Goal: Task Accomplishment & Management: Use online tool/utility

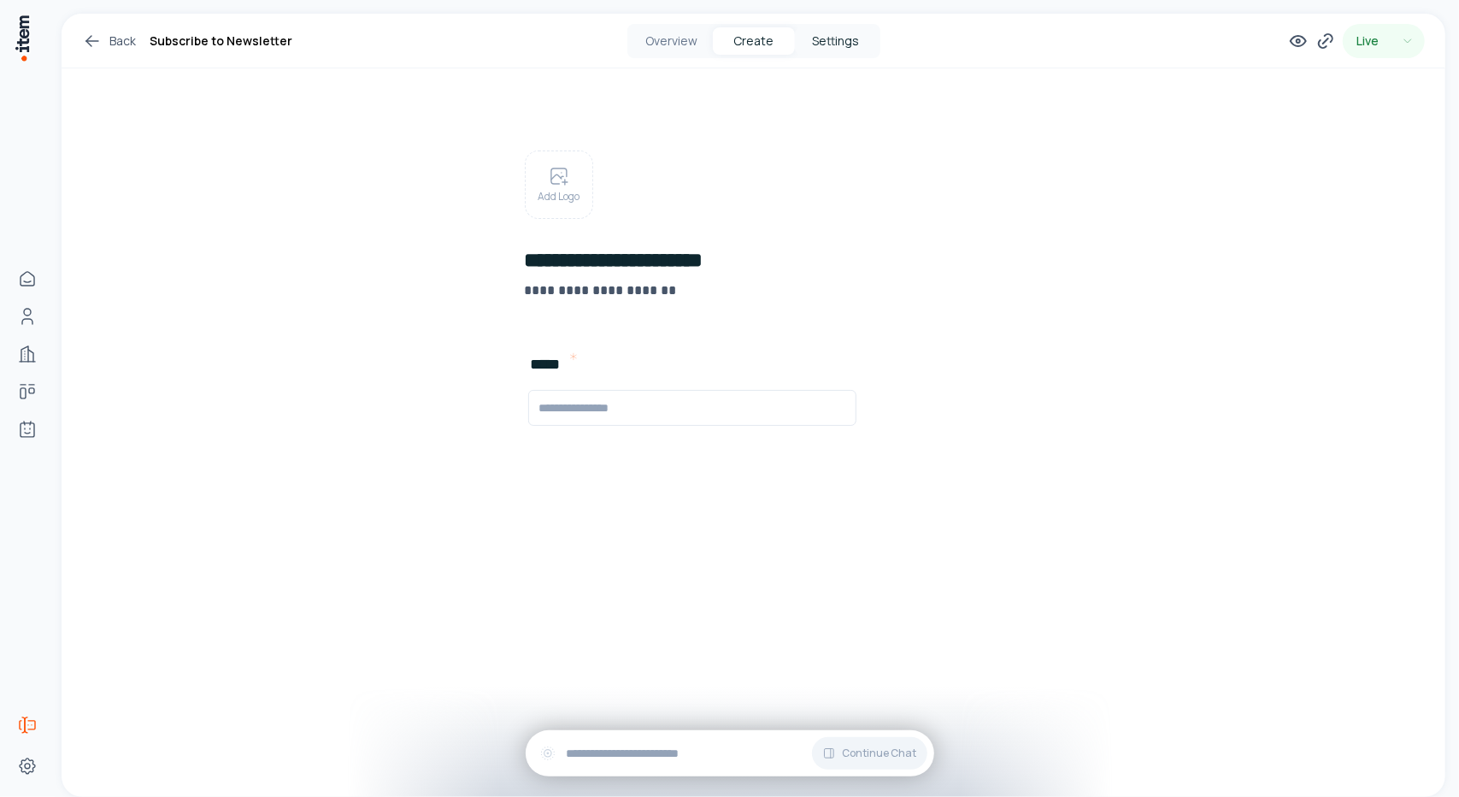
click at [846, 40] on button "Settings" at bounding box center [836, 40] width 82 height 27
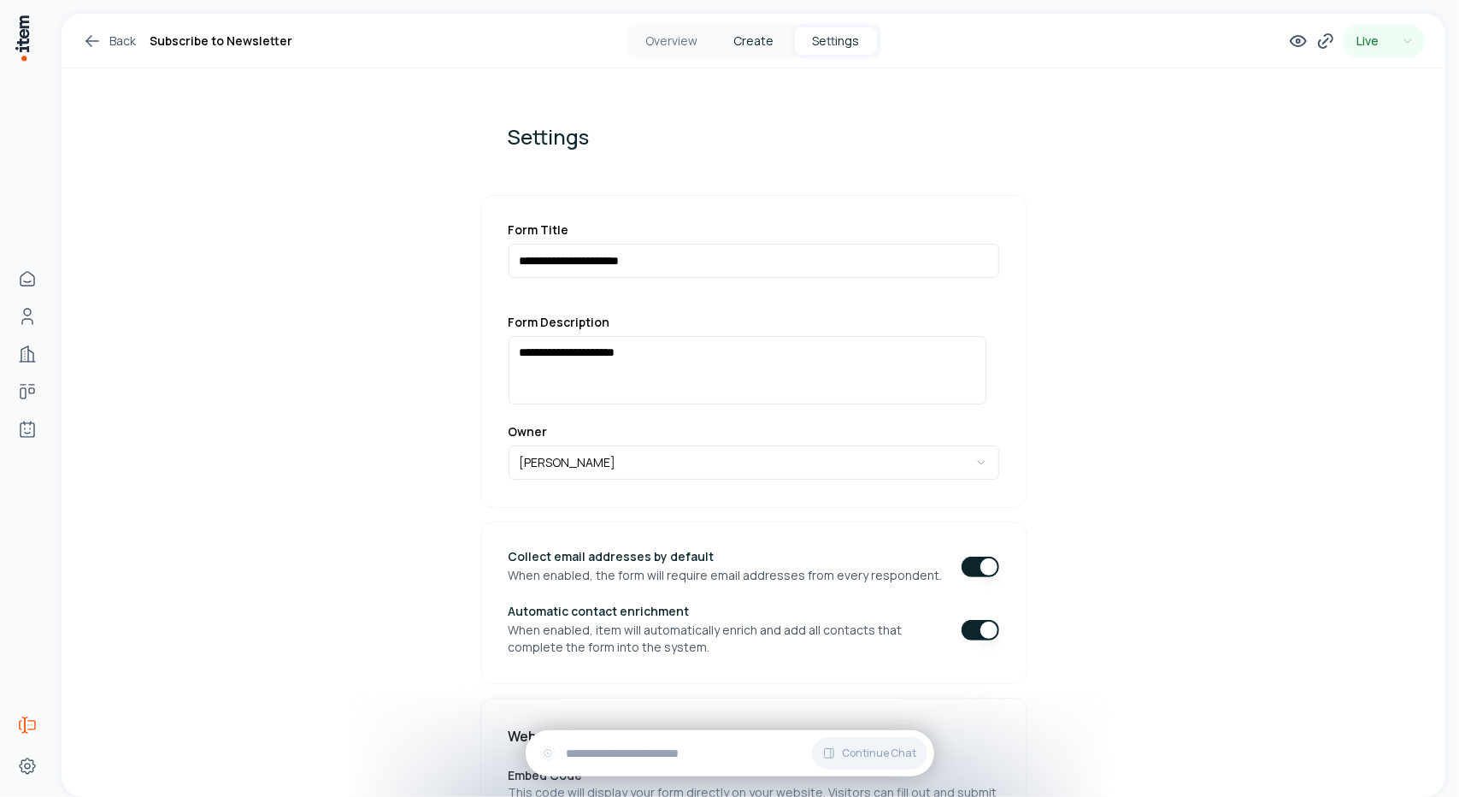
click at [756, 35] on button "Create" at bounding box center [754, 40] width 82 height 27
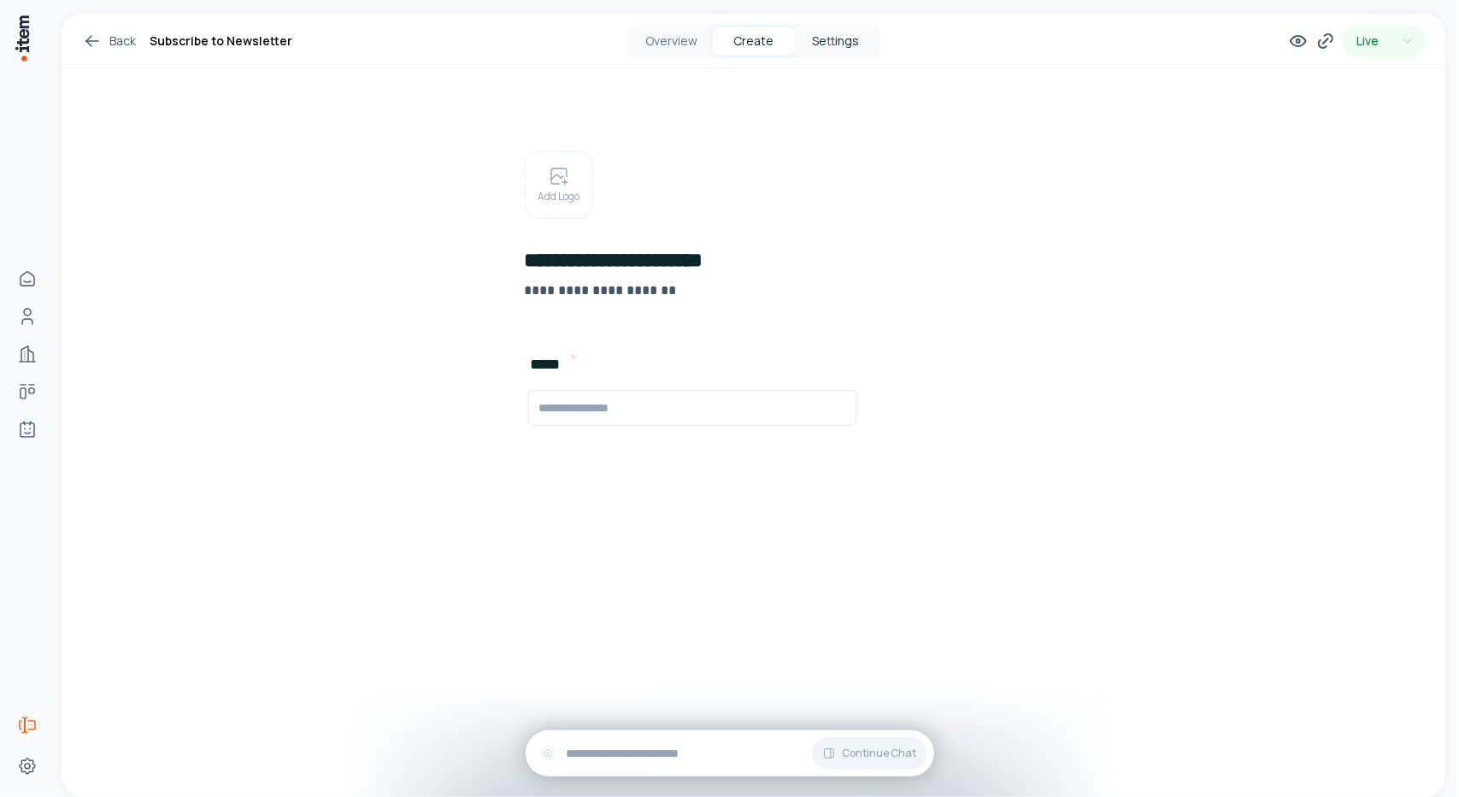
click at [835, 27] on button "Settings" at bounding box center [836, 40] width 82 height 27
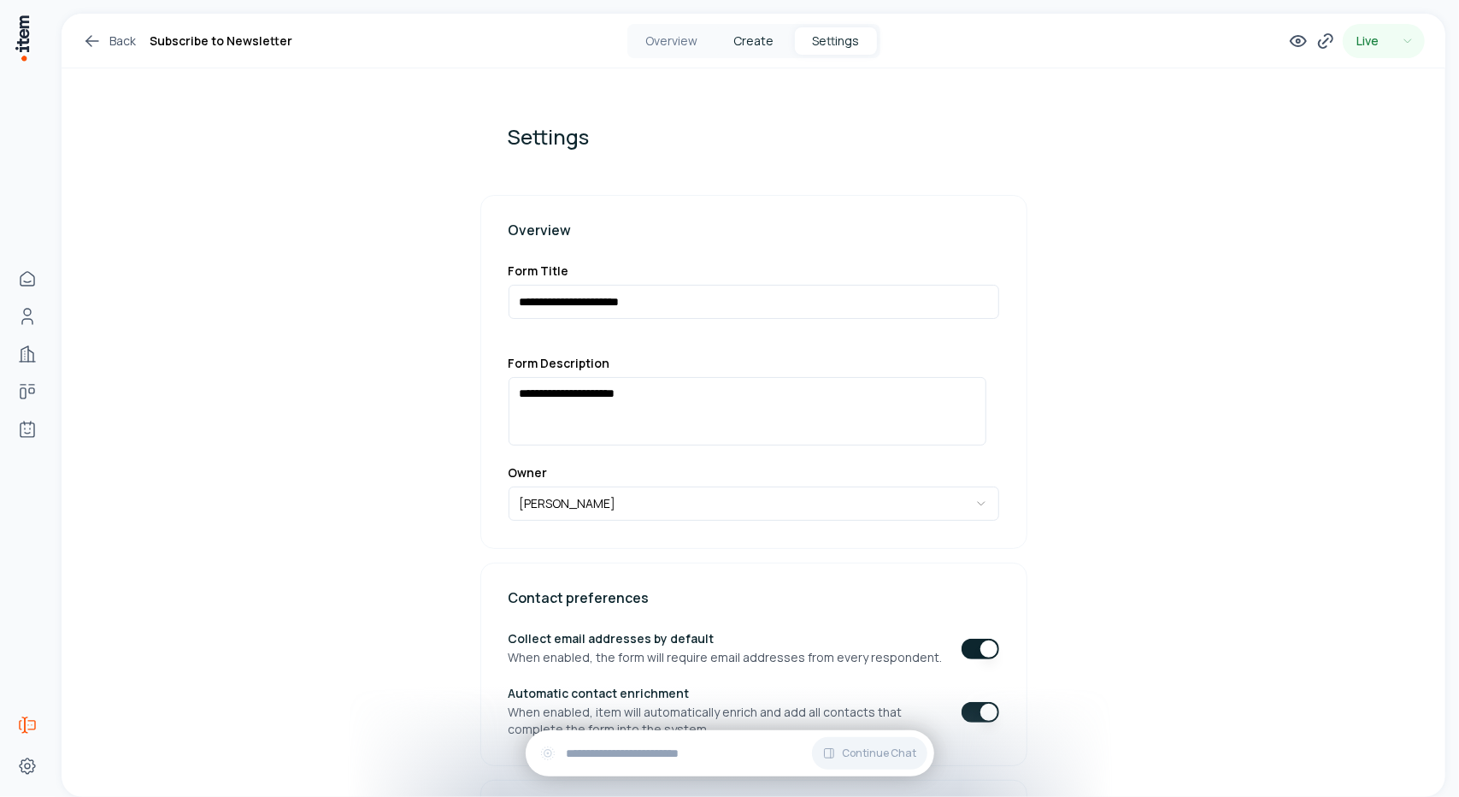
click at [747, 41] on button "Create" at bounding box center [754, 40] width 82 height 27
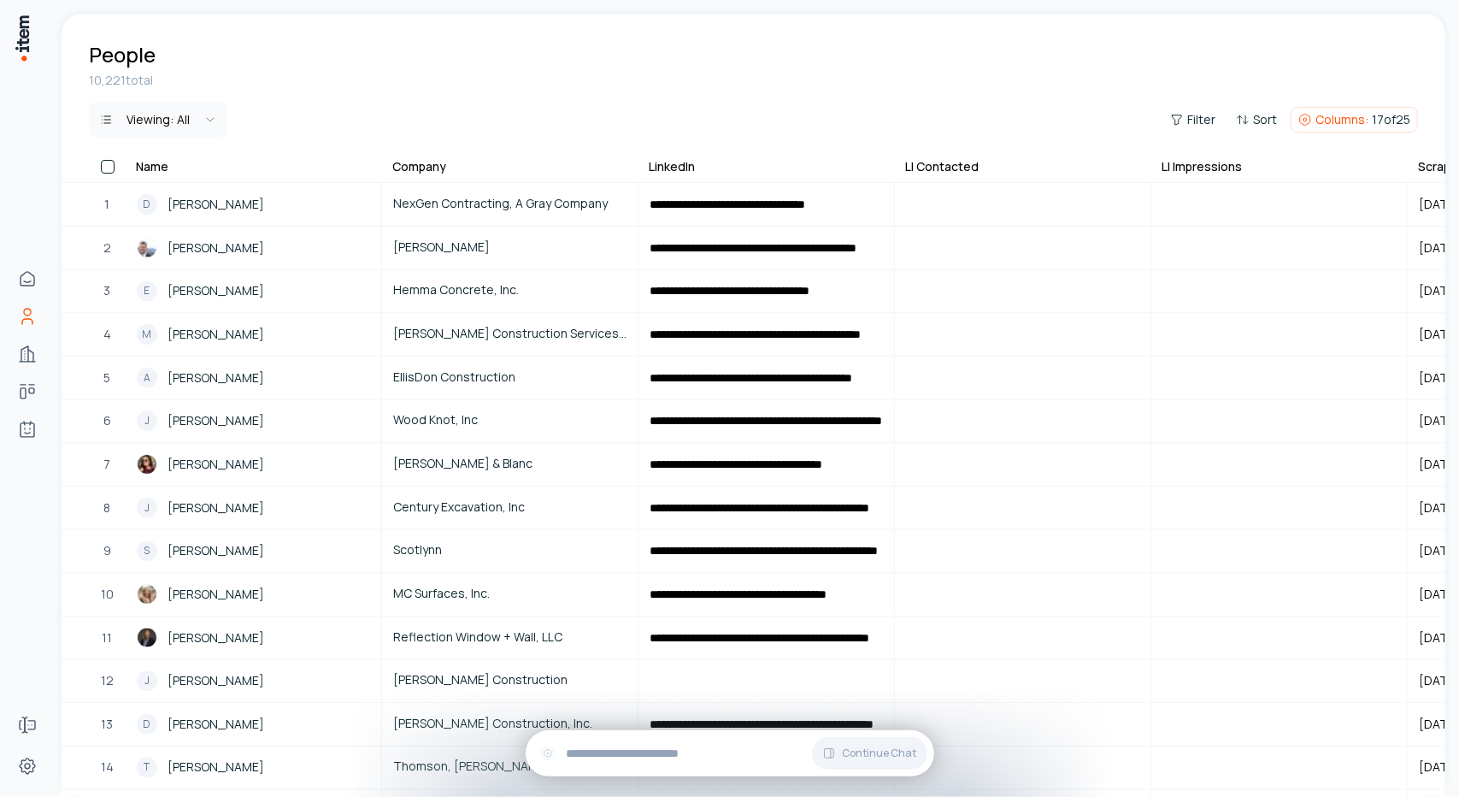
click at [191, 122] on html "**********" at bounding box center [729, 398] width 1459 height 797
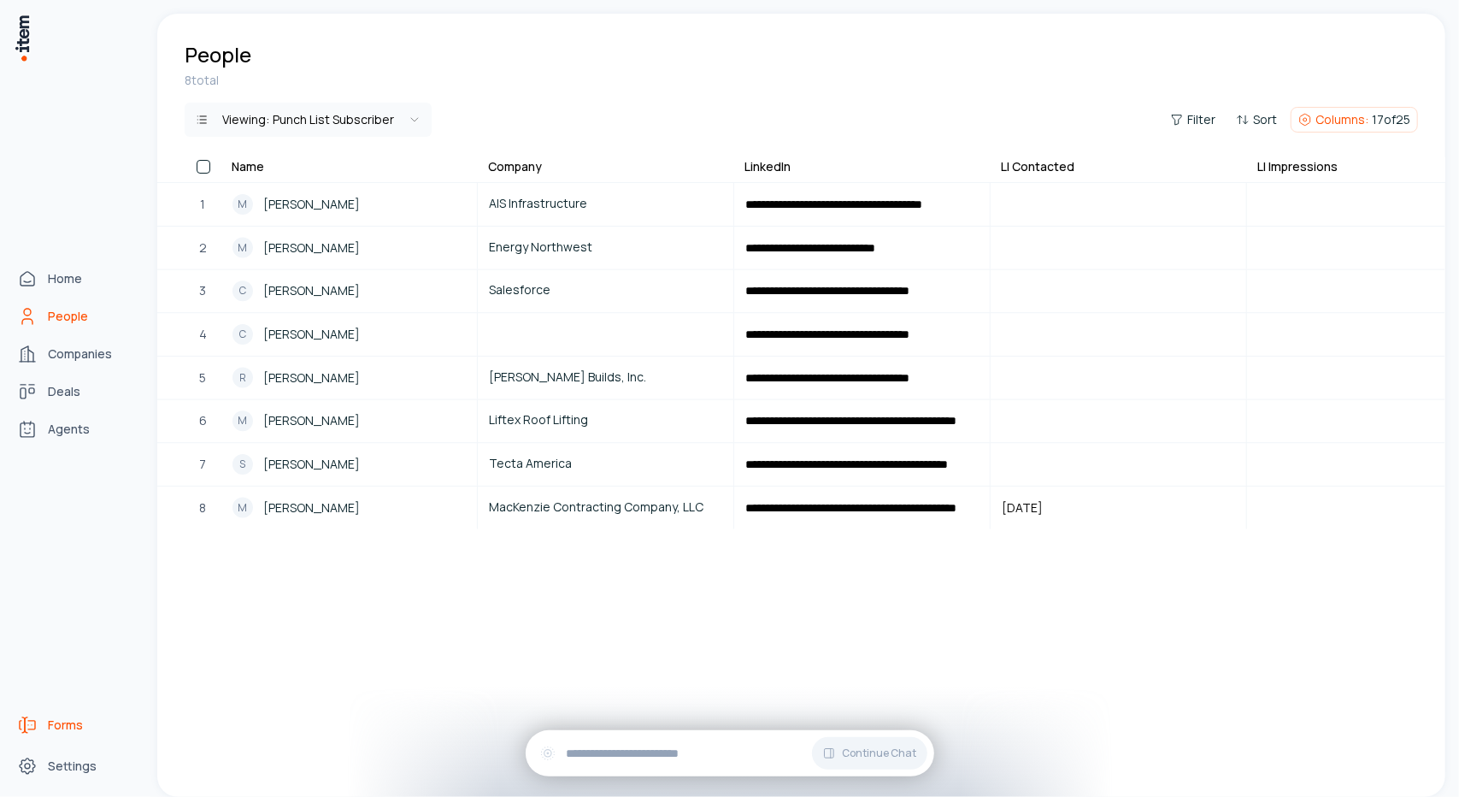
click at [74, 718] on span "Forms" at bounding box center [65, 724] width 35 height 17
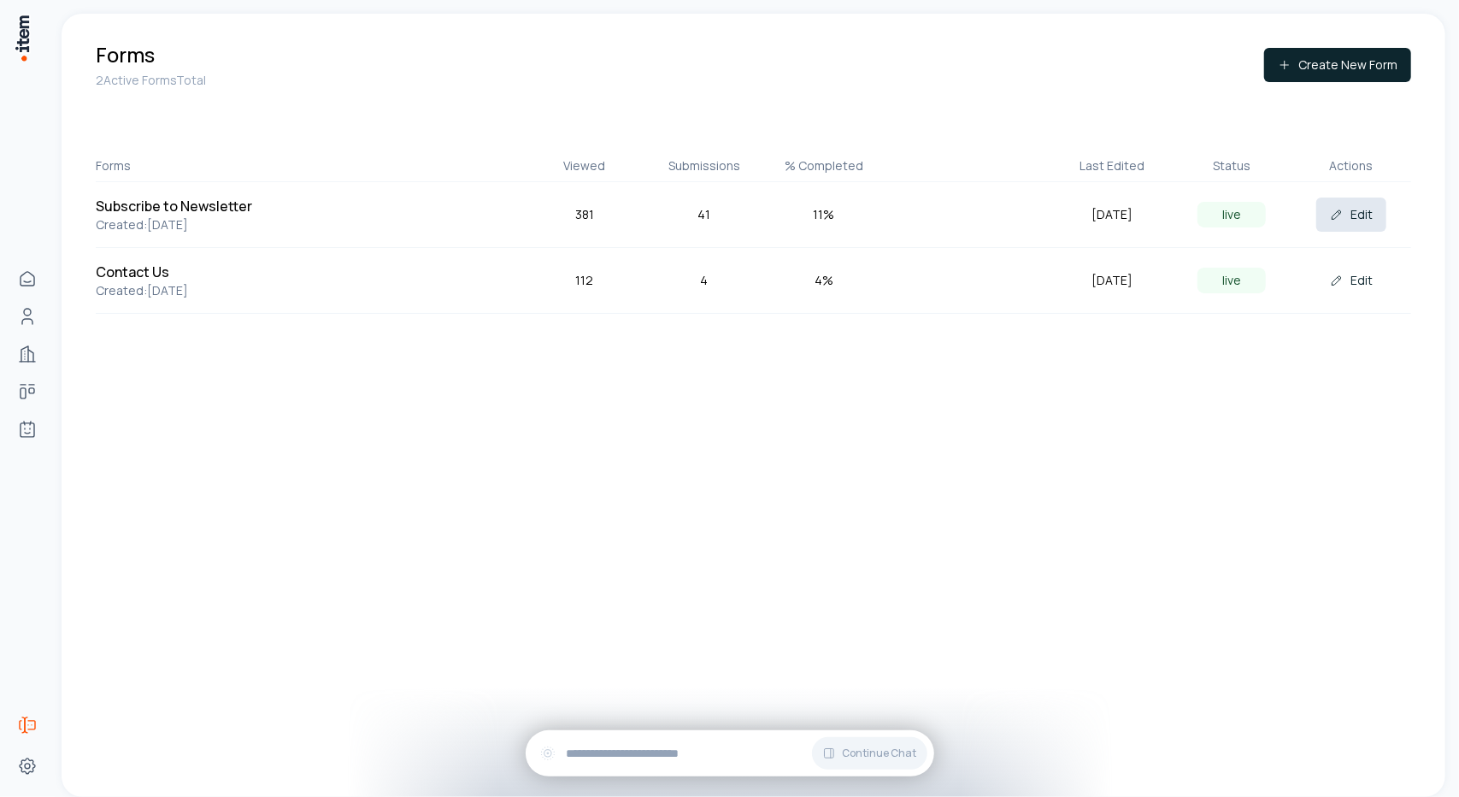
click at [1334, 210] on icon at bounding box center [1337, 215] width 14 height 14
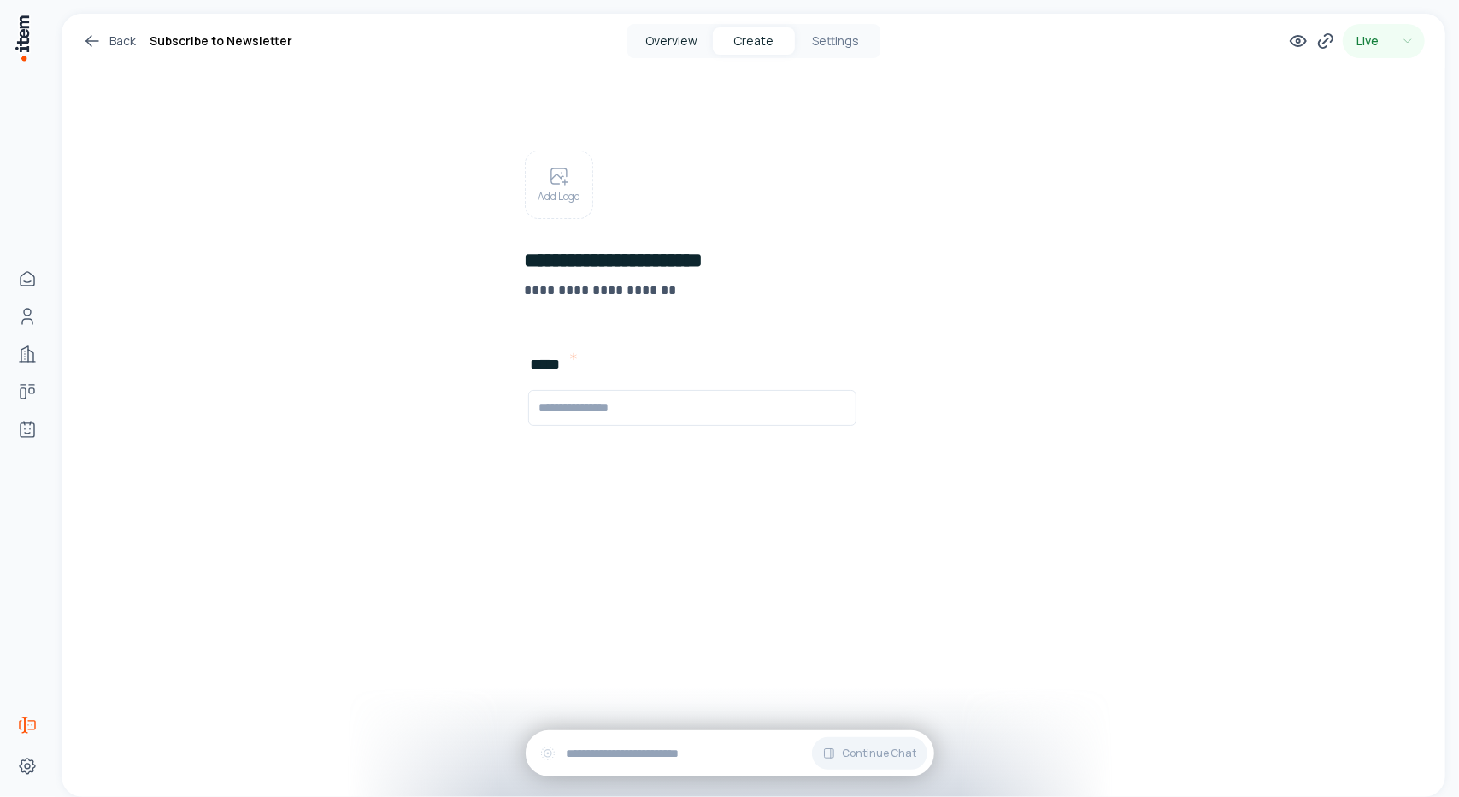
click at [690, 30] on button "Overview" at bounding box center [672, 40] width 82 height 27
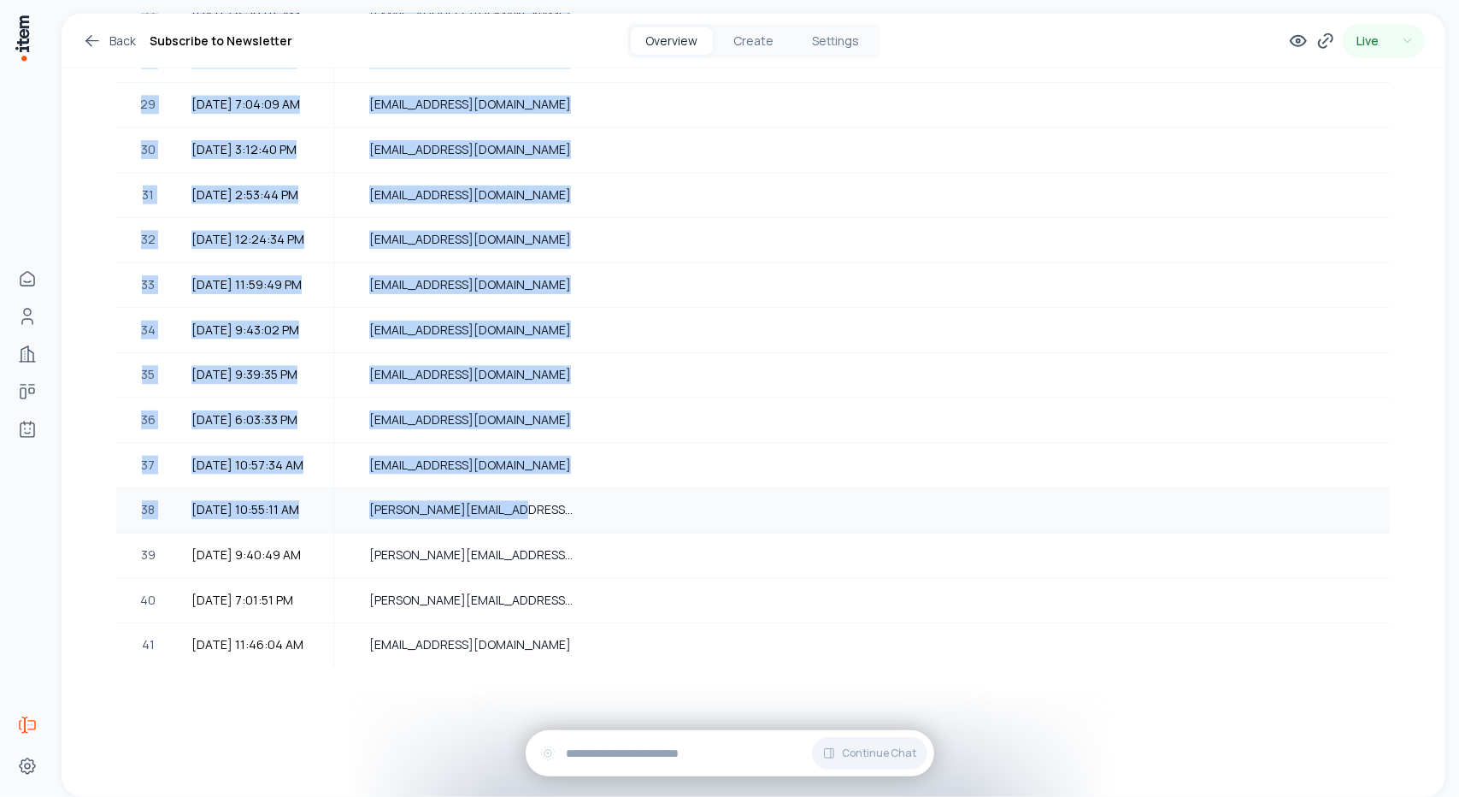
scroll to position [1491, 0]
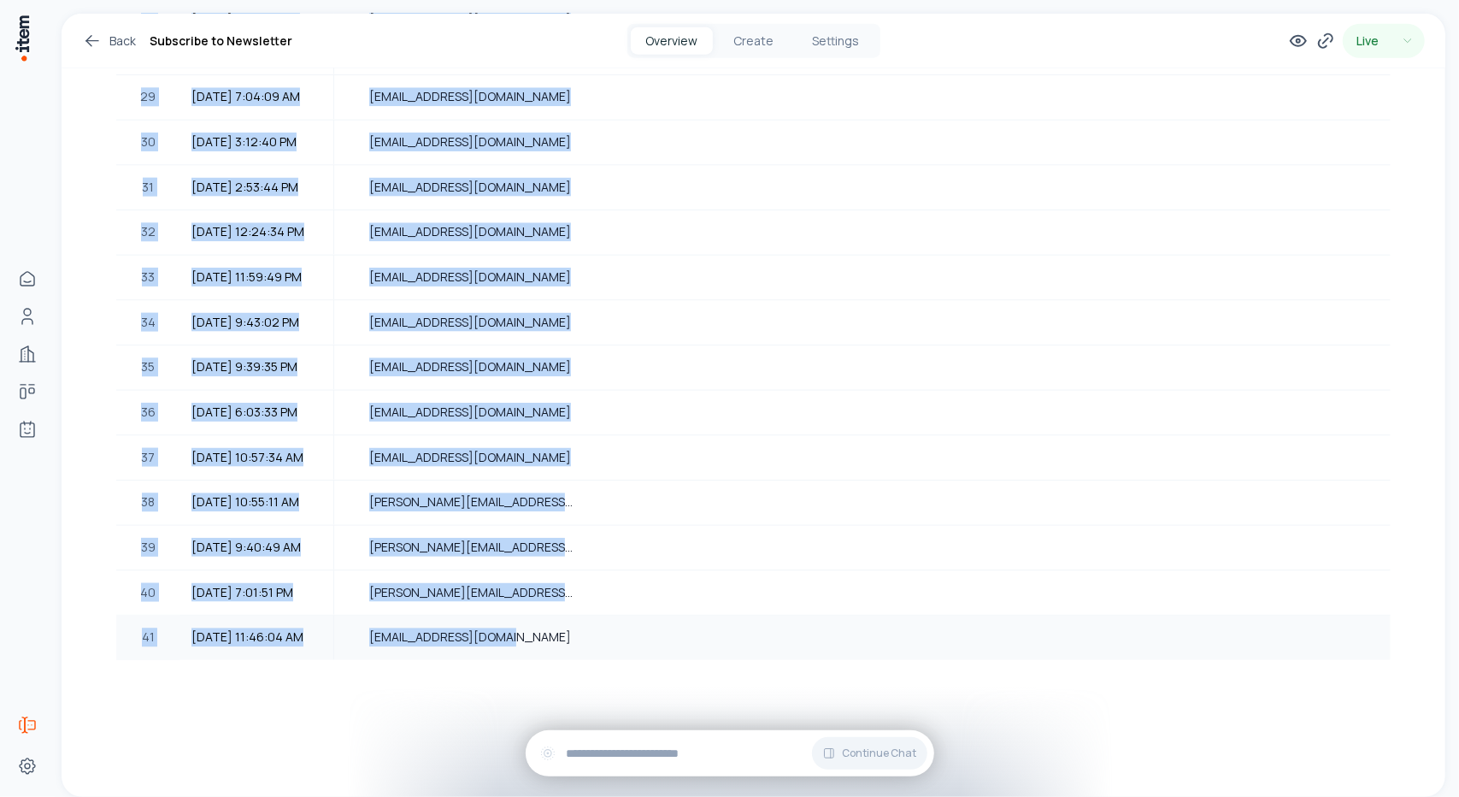
drag, startPoint x: 127, startPoint y: 271, endPoint x: 739, endPoint y: 641, distance: 714.6
copy table "# Submitted At Email * 1 9/28/2025, 10:10:19 PM matthewlamacchia4802@gmail.com …"
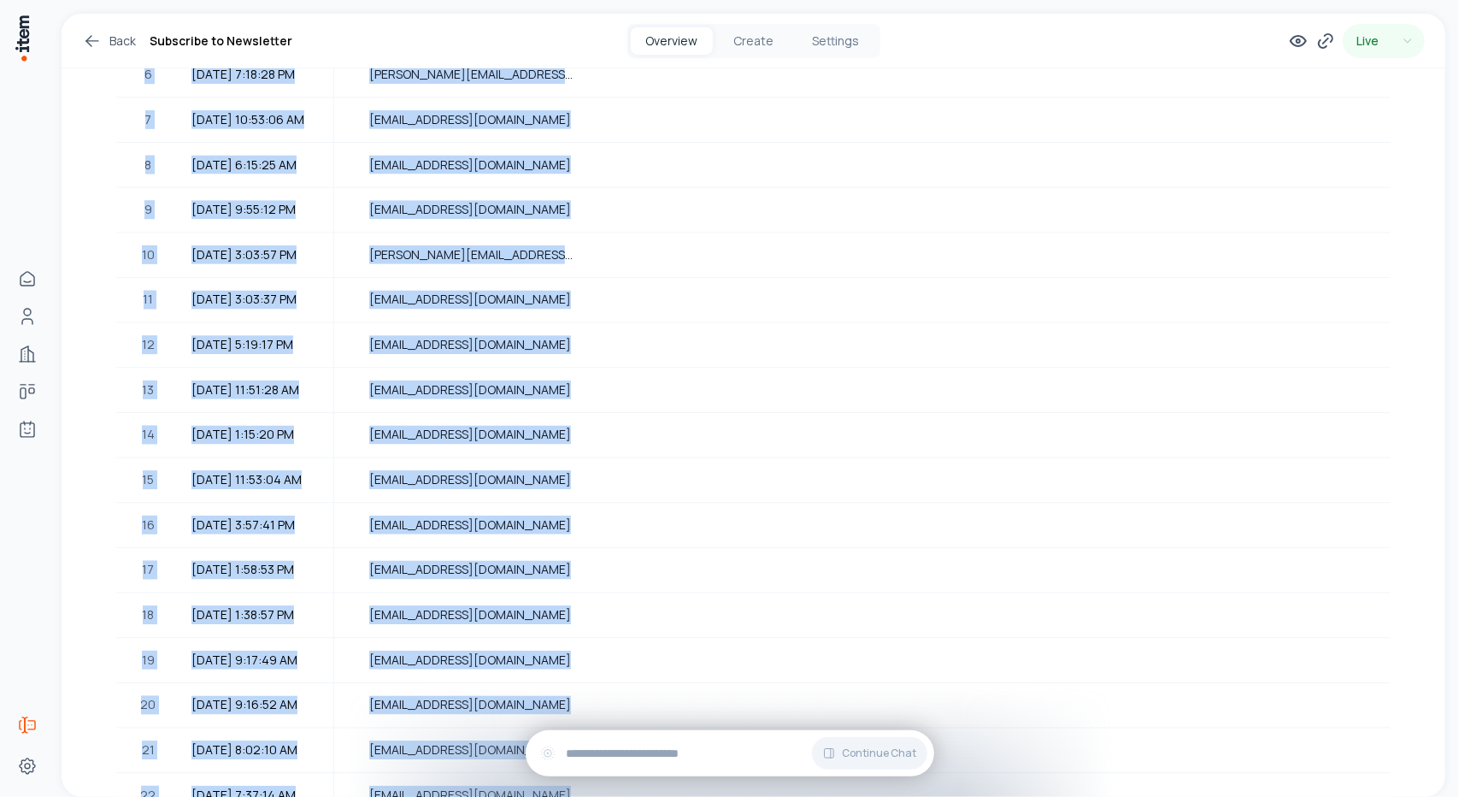
scroll to position [0, 0]
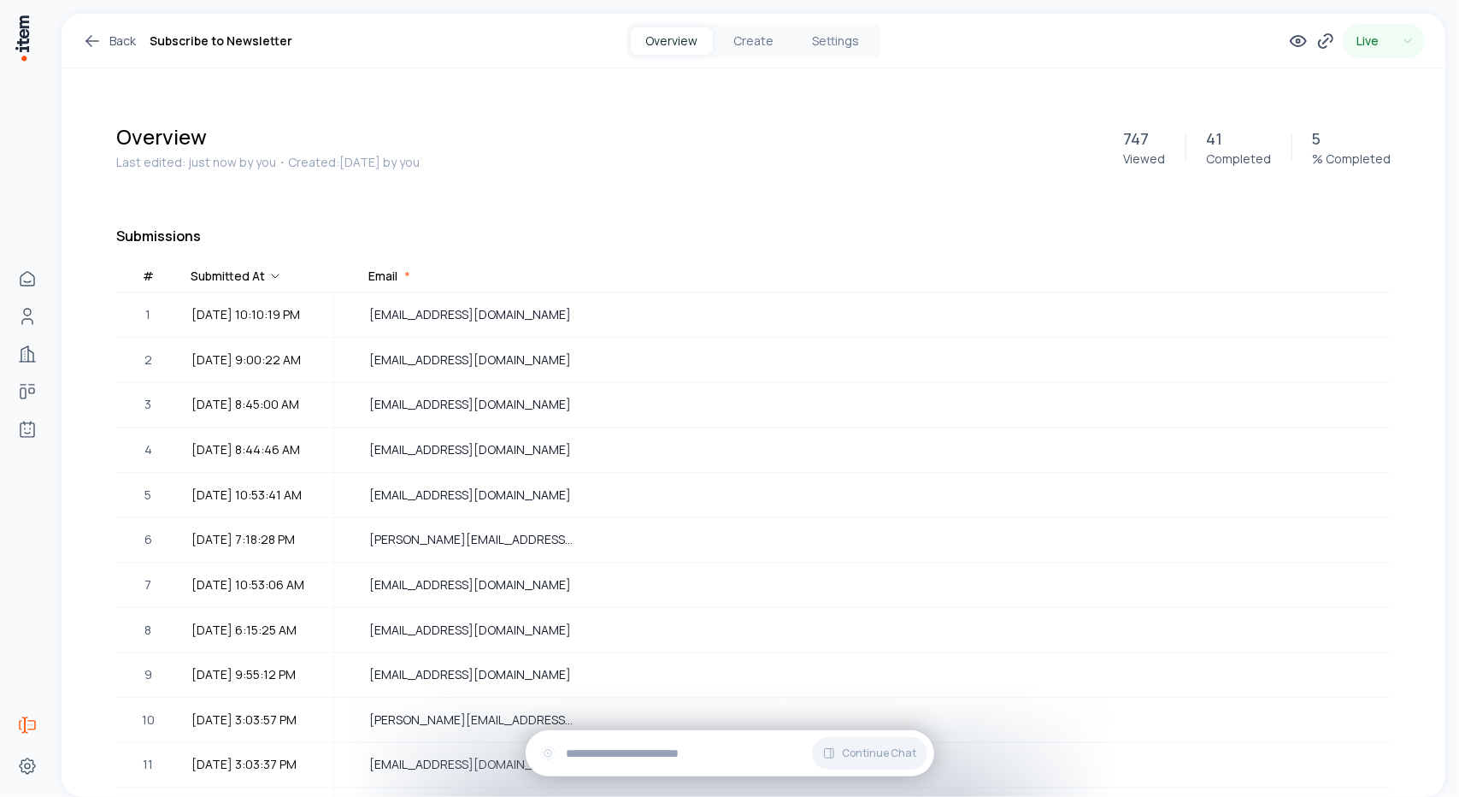
click at [645, 139] on h1 "Overview" at bounding box center [609, 136] width 987 height 27
